Goal: Find specific page/section: Find specific page/section

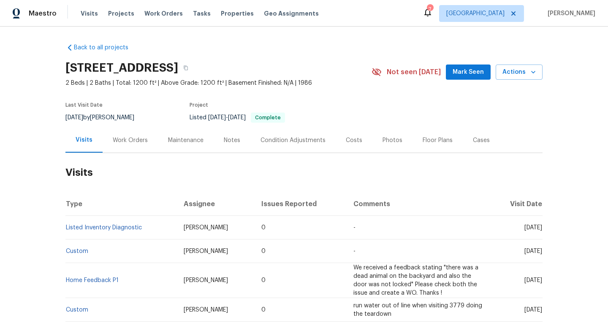
click at [131, 143] on div "Work Orders" at bounding box center [130, 140] width 35 height 8
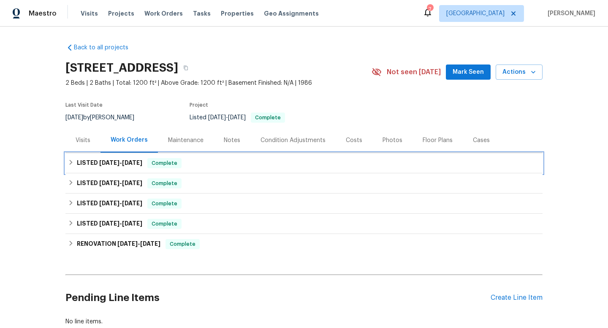
click at [127, 161] on span "[DATE]" at bounding box center [132, 163] width 20 height 6
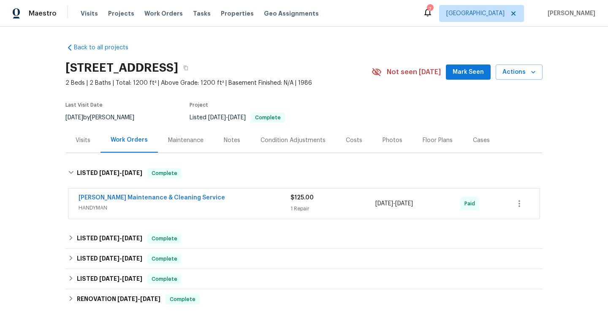
click at [186, 210] on span "HANDYMAN" at bounding box center [184, 208] width 212 height 8
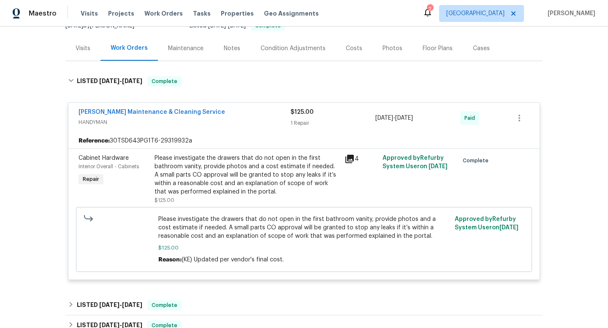
scroll to position [61, 0]
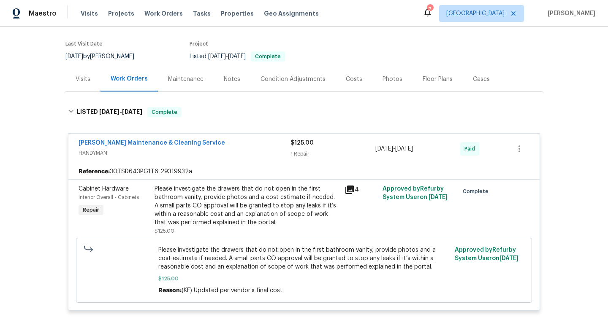
click at [79, 81] on div "Visits" at bounding box center [83, 79] width 15 height 8
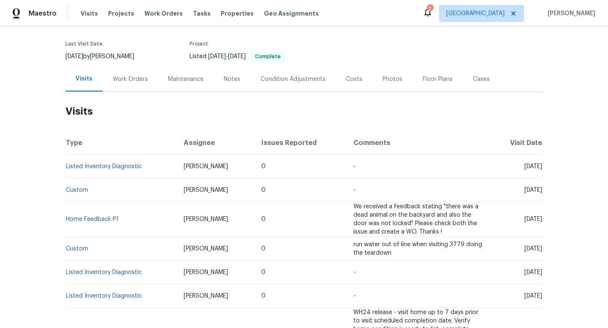
click at [125, 70] on div "Work Orders" at bounding box center [130, 79] width 55 height 25
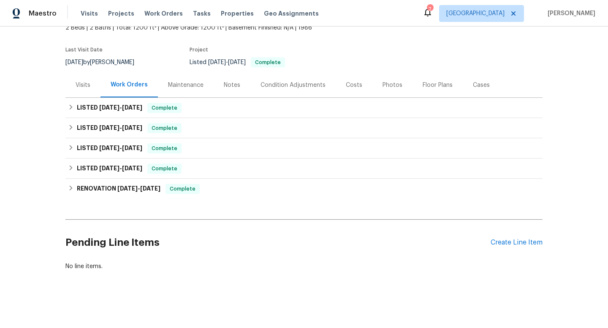
scroll to position [55, 0]
click at [121, 103] on h6 "LISTED [DATE] - [DATE]" at bounding box center [109, 108] width 65 height 10
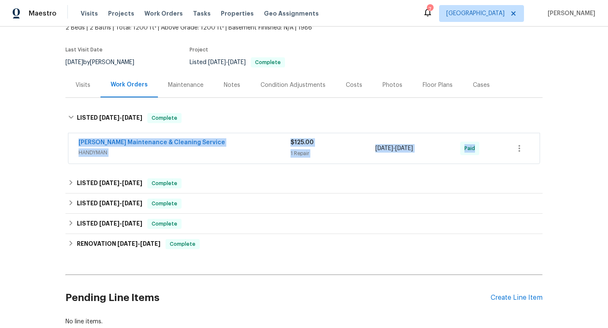
drag, startPoint x: 73, startPoint y: 143, endPoint x: 486, endPoint y: 157, distance: 412.5
click at [486, 157] on div "[PERSON_NAME] Maintenance & Cleaning Service HANDYMAN $125.00 1 Repair [DATE] -…" at bounding box center [303, 148] width 471 height 30
copy div "[PERSON_NAME] Maintenance & Cleaning Service HANDYMAN $125.00 1 Repair [DATE] -…"
